Goal: Find specific page/section: Find specific page/section

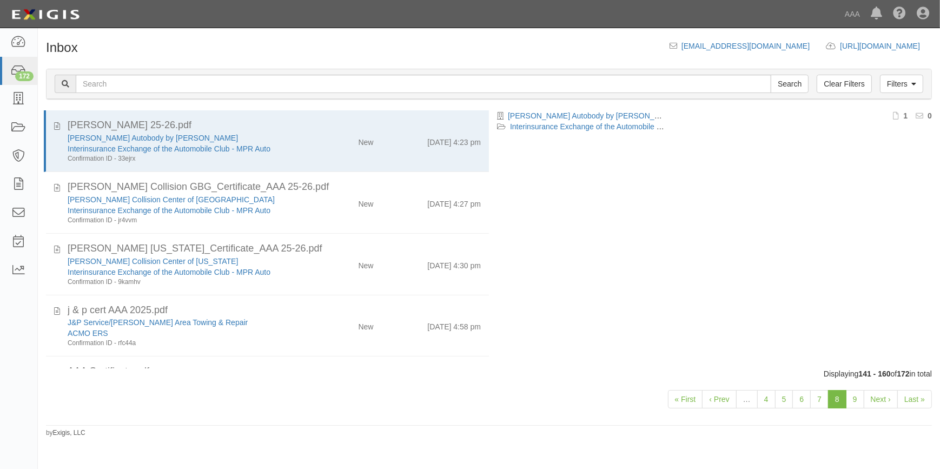
scroll to position [568, 0]
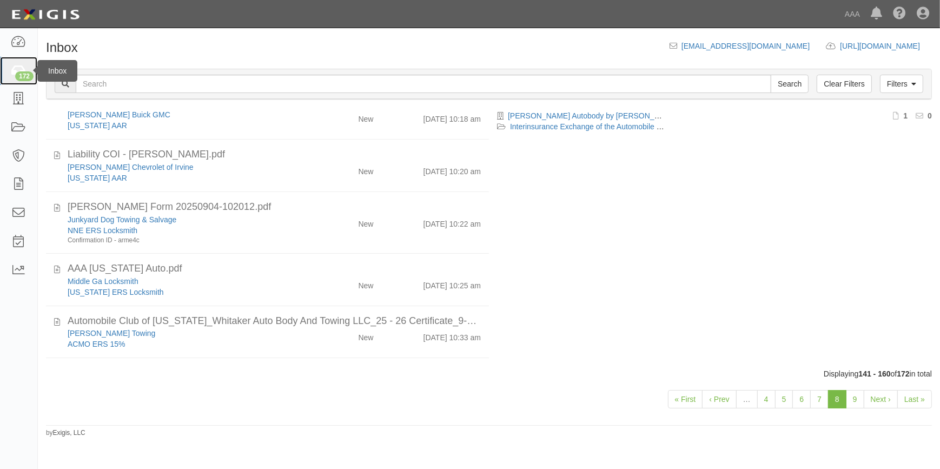
click at [17, 75] on div "172" at bounding box center [24, 76] width 18 height 10
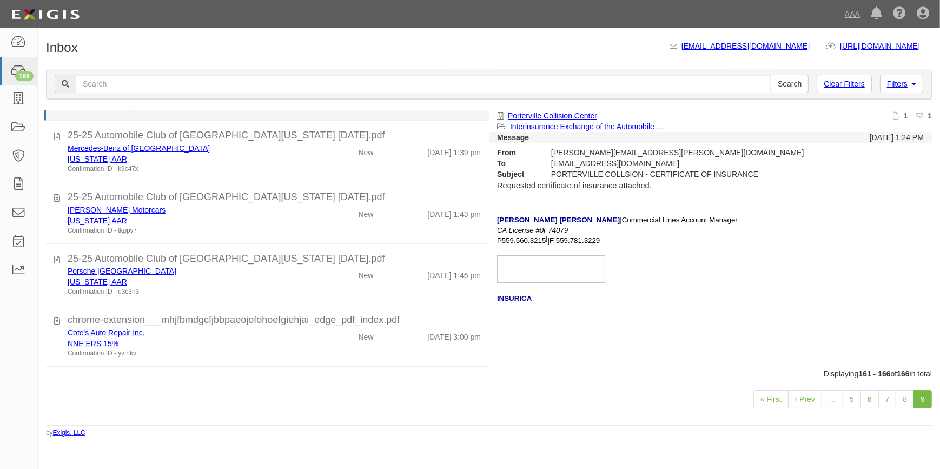
scroll to position [101, 0]
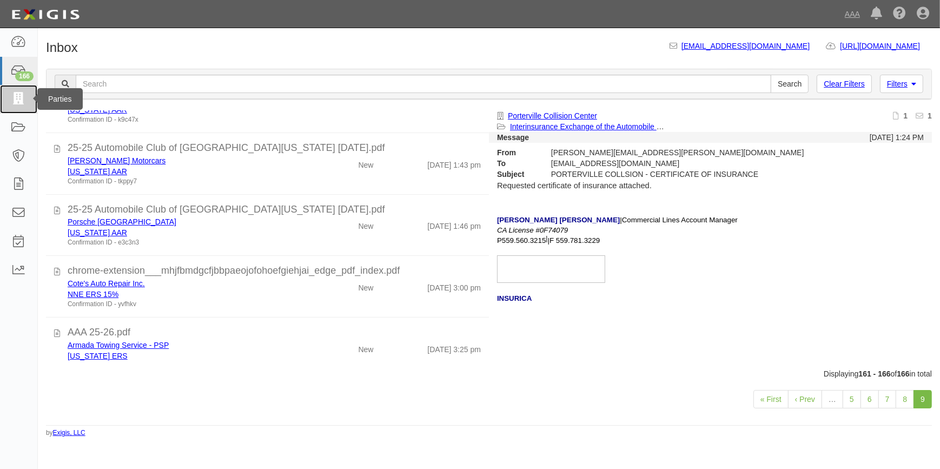
click at [18, 103] on icon at bounding box center [18, 99] width 15 height 12
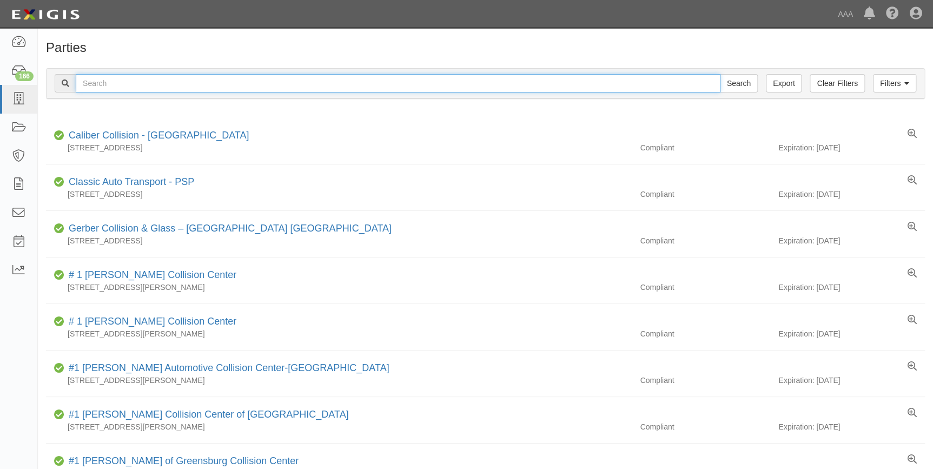
click at [121, 90] on input "text" at bounding box center [398, 83] width 645 height 18
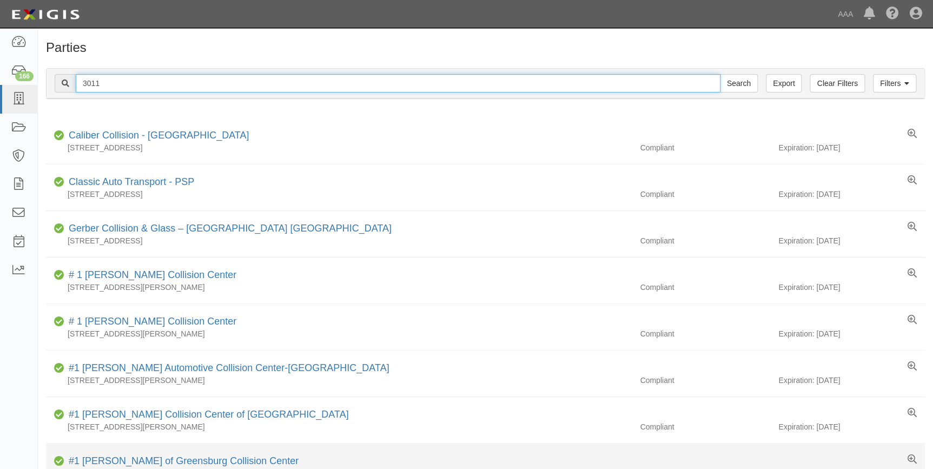
type input "3011"
click at [720, 74] on input "Search" at bounding box center [739, 83] width 38 height 18
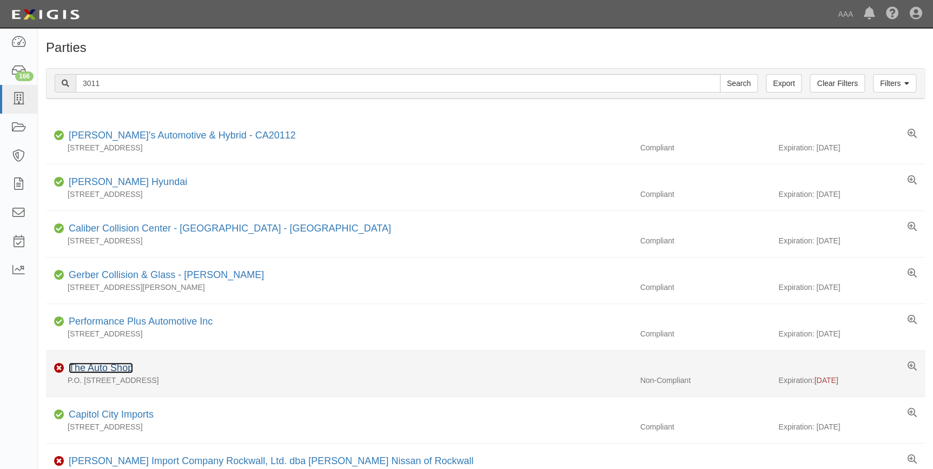
click at [97, 366] on link "The Auto Shop" at bounding box center [101, 367] width 64 height 11
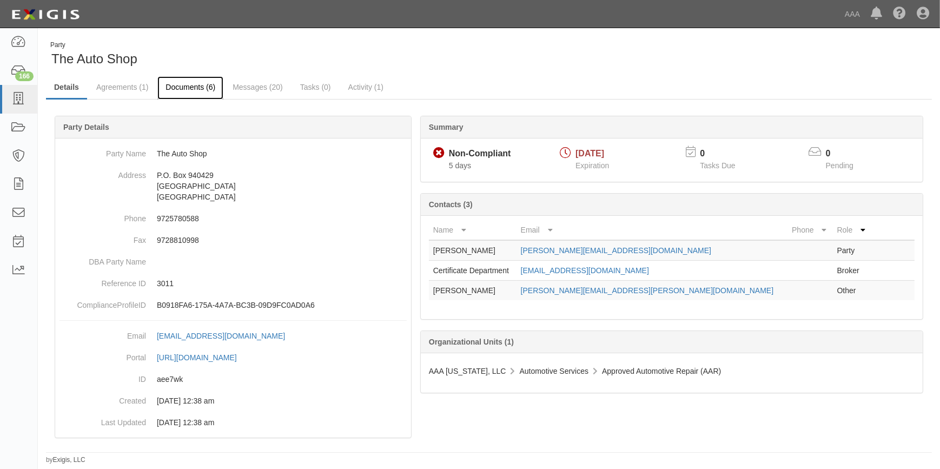
click at [189, 89] on link "Documents (6)" at bounding box center [190, 87] width 66 height 23
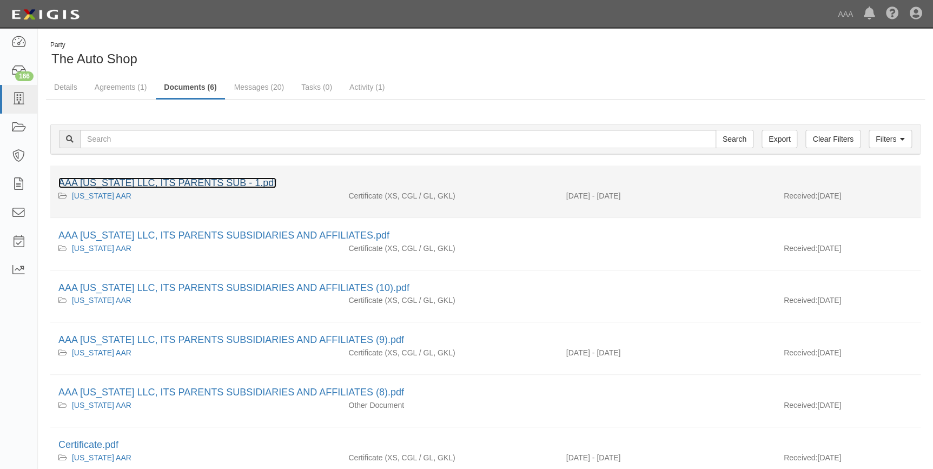
click at [167, 184] on link "AAA TEXAS LLC, ITS PARENTS SUB - 1.pdf" at bounding box center [167, 182] width 218 height 11
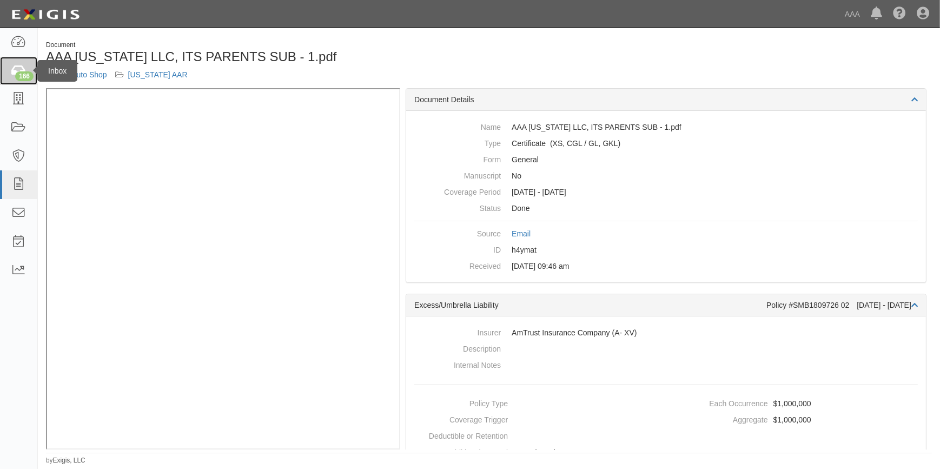
click at [16, 75] on div "166" at bounding box center [24, 76] width 18 height 10
